Goal: Task Accomplishment & Management: Manage account settings

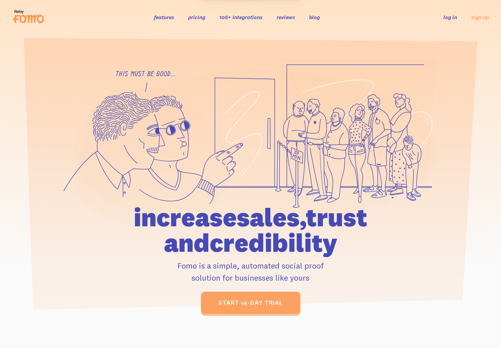
click at [449, 19] on link "log in" at bounding box center [451, 17] width 14 height 7
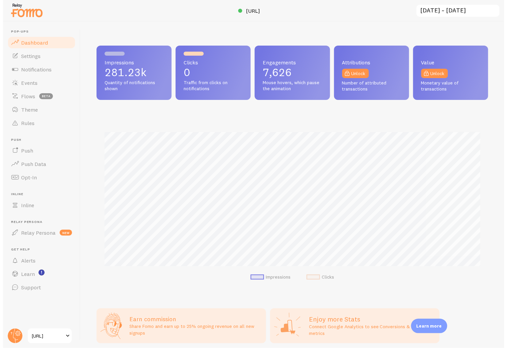
scroll to position [176, 392]
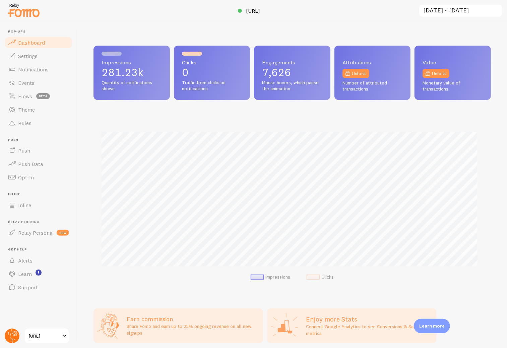
click at [16, 331] on circle at bounding box center [12, 335] width 15 height 15
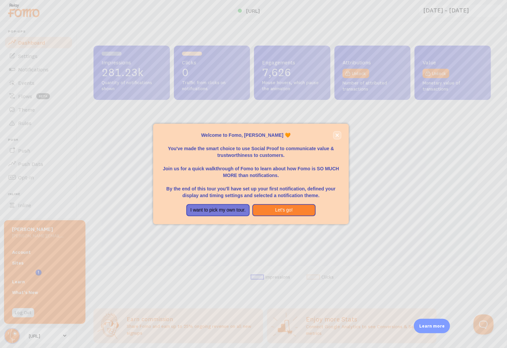
scroll to position [0, 0]
click at [336, 135] on icon "close," at bounding box center [336, 135] width 3 height 3
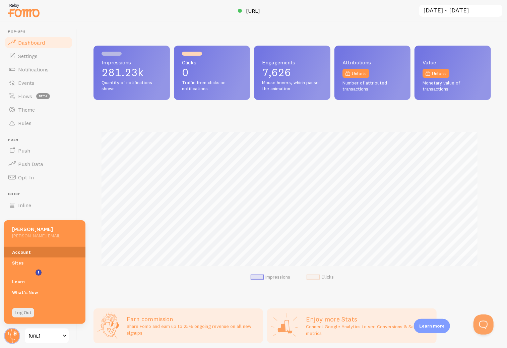
click at [43, 251] on link "Account" at bounding box center [44, 252] width 81 height 11
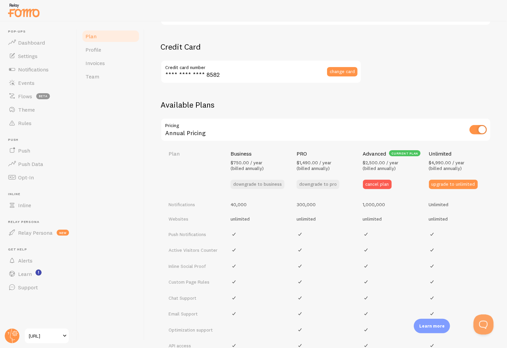
scroll to position [185, 0]
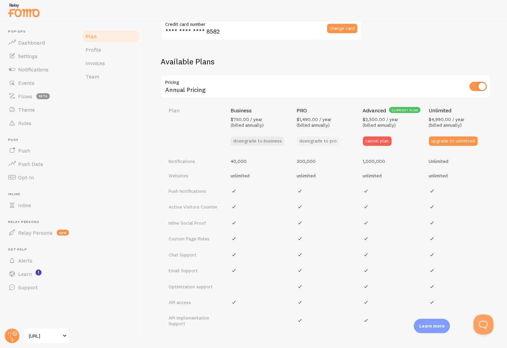
click at [309, 142] on button "downgrade to pro" at bounding box center [318, 140] width 43 height 9
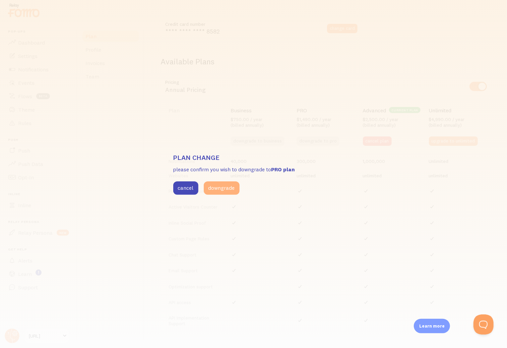
click at [222, 187] on button "downgrade" at bounding box center [222, 187] width 36 height 13
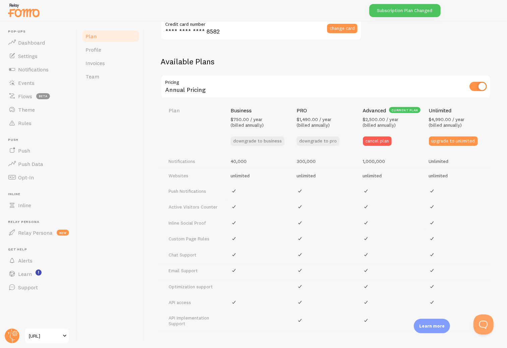
type input "**** **** **** 7771"
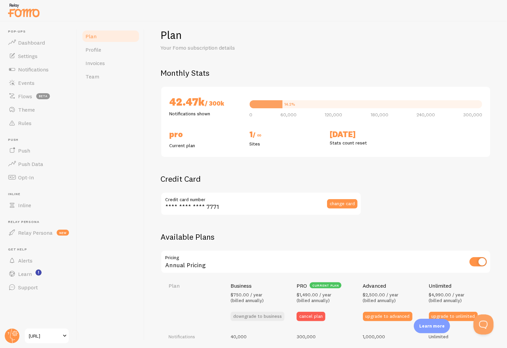
scroll to position [0, 0]
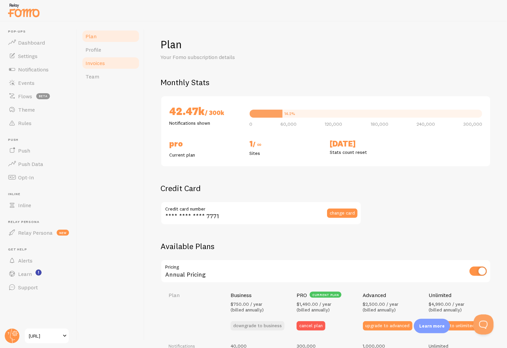
click at [106, 63] on link "Invoices" at bounding box center [110, 62] width 59 height 13
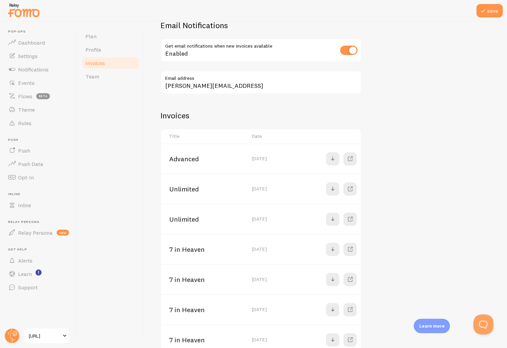
scroll to position [60, 0]
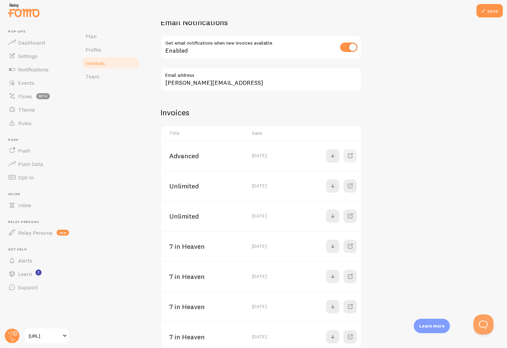
click at [347, 155] on span at bounding box center [350, 156] width 8 height 8
drag, startPoint x: 176, startPoint y: 184, endPoint x: 252, endPoint y: 185, distance: 75.4
click at [252, 185] on tr "Unlimited Thu, Jun 5th 2025" at bounding box center [261, 186] width 200 height 30
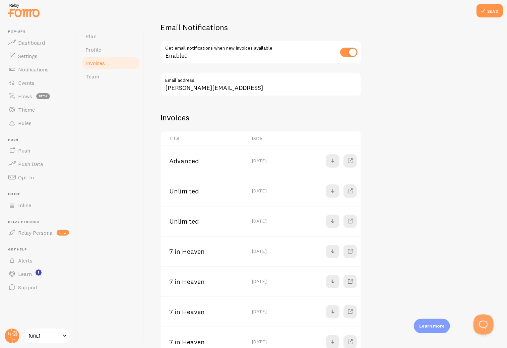
scroll to position [56, 0]
click at [352, 187] on span at bounding box center [350, 190] width 8 height 8
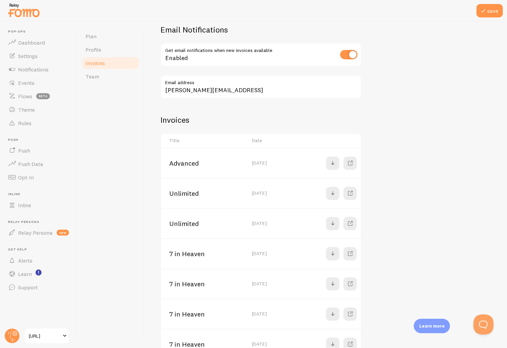
scroll to position [51, 0]
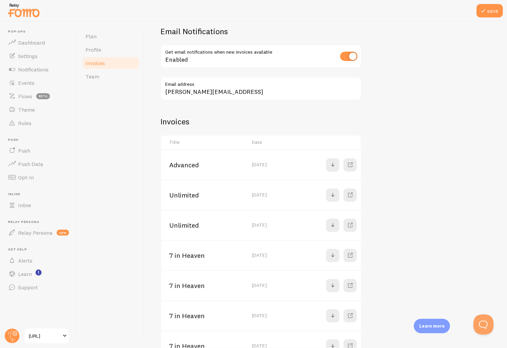
drag, startPoint x: 254, startPoint y: 165, endPoint x: 260, endPoint y: 165, distance: 6.4
click at [260, 165] on td "Sun, Oct 5th 2025" at bounding box center [269, 164] width 42 height 30
drag, startPoint x: 285, startPoint y: 189, endPoint x: 284, endPoint y: 156, distance: 32.2
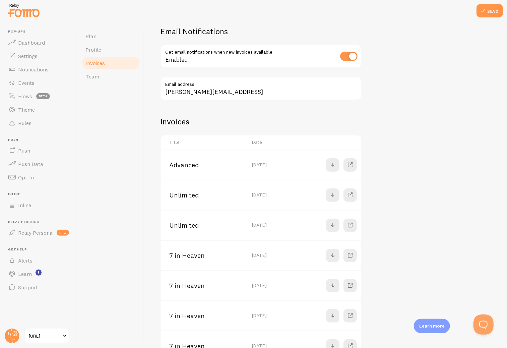
click at [284, 156] on td "Sun, Oct 5th 2025" at bounding box center [269, 164] width 42 height 30
click at [348, 228] on link at bounding box center [349, 224] width 13 height 13
click at [140, 146] on div "Plan Profile Invoices Team" at bounding box center [110, 184] width 67 height 326
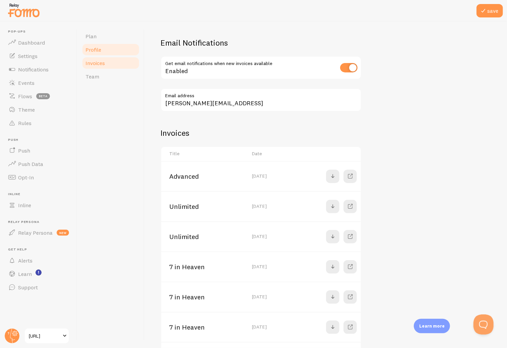
scroll to position [22, 0]
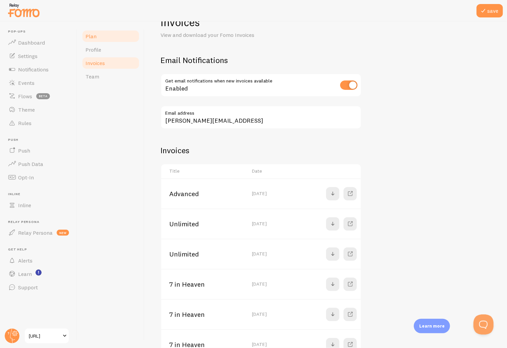
click at [97, 34] on link "Plan" at bounding box center [110, 35] width 59 height 13
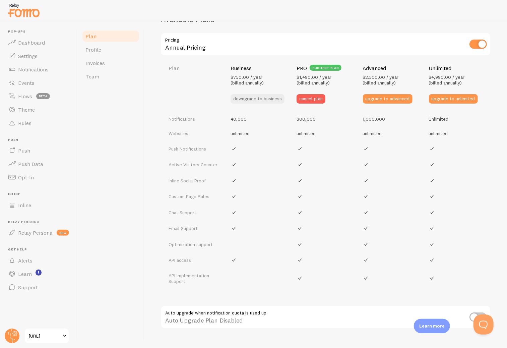
scroll to position [197, 0]
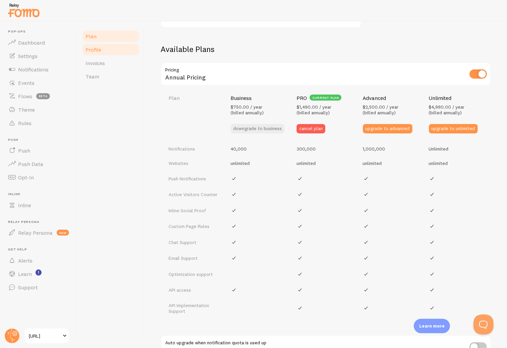
click at [103, 53] on link "Profile" at bounding box center [110, 49] width 59 height 13
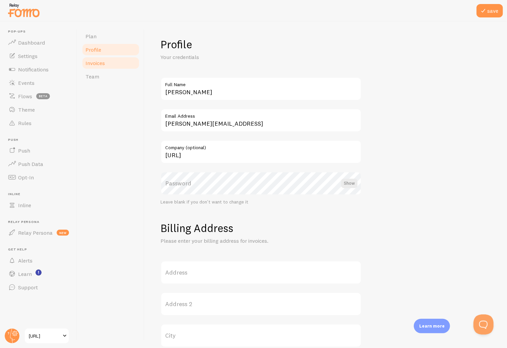
click at [102, 61] on span "Invoices" at bounding box center [94, 63] width 19 height 7
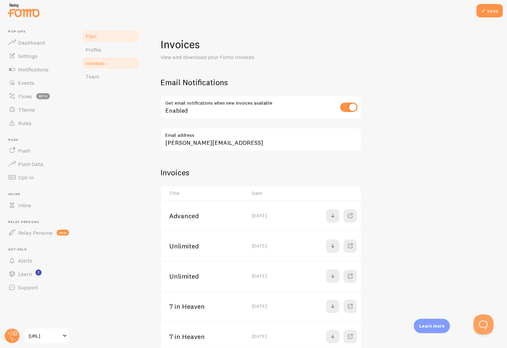
click at [106, 38] on link "Plan" at bounding box center [110, 35] width 59 height 13
